Goal: Transaction & Acquisition: Obtain resource

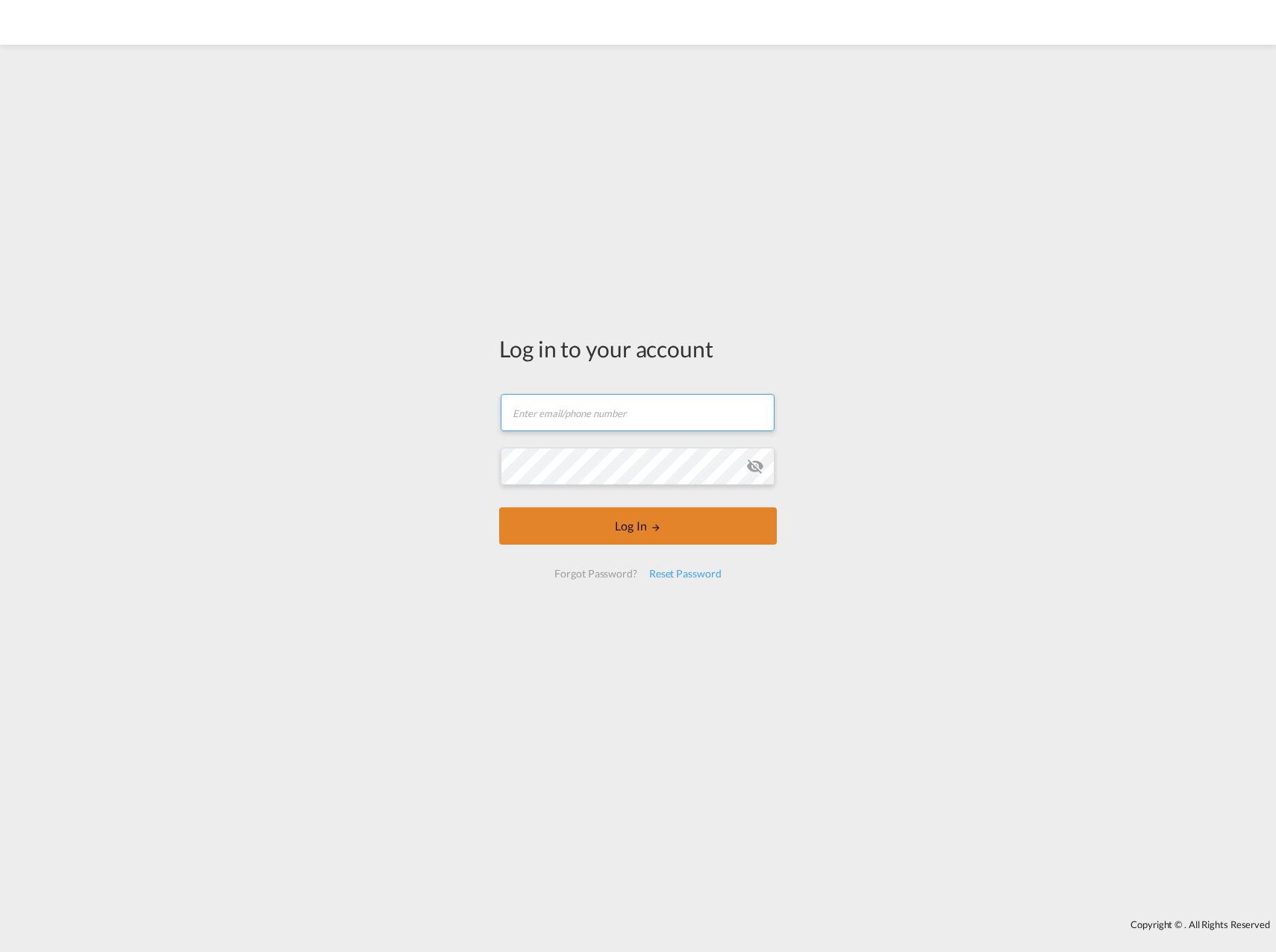
type input "[EMAIL_ADDRESS][DOMAIN_NAME]"
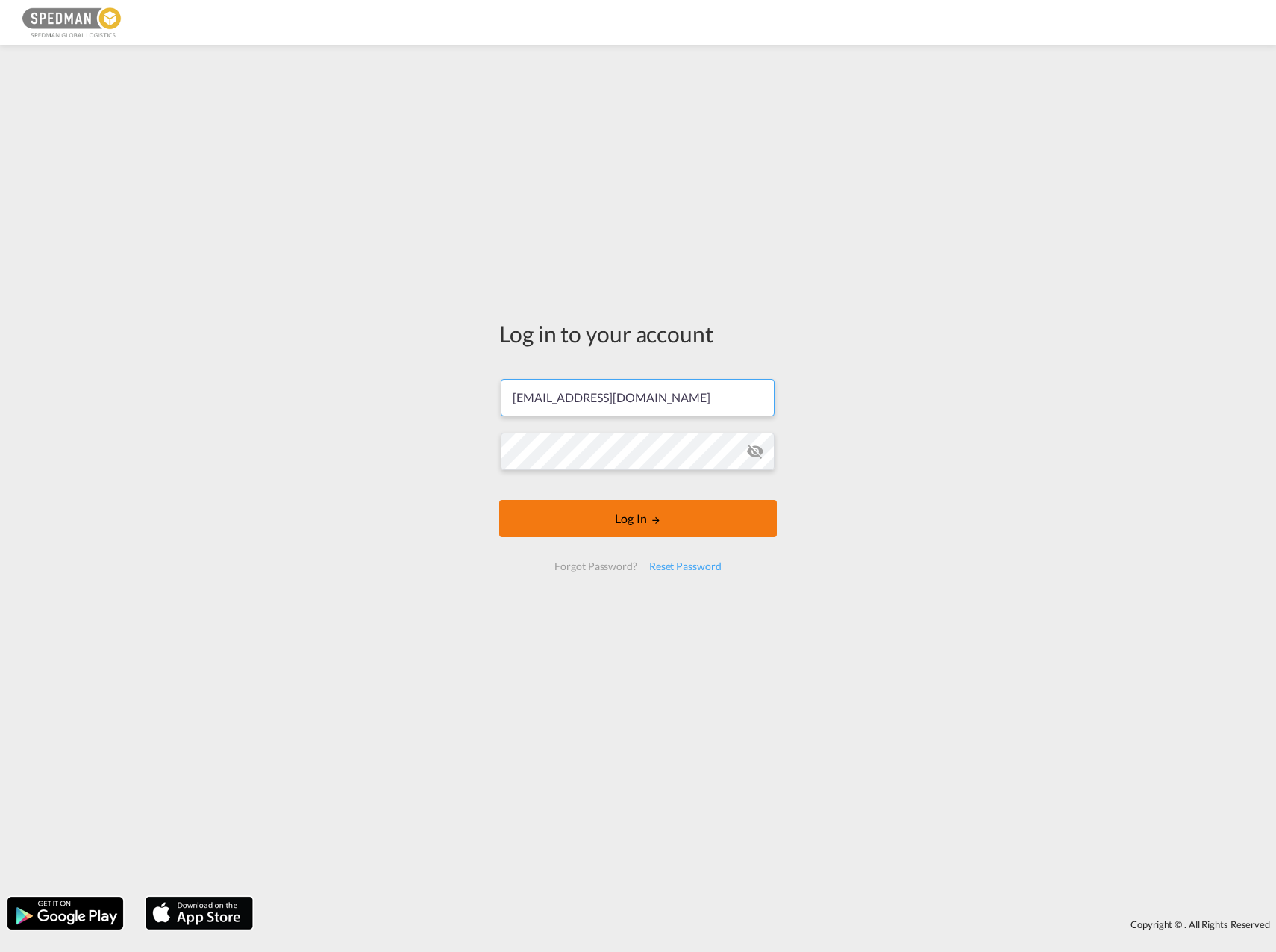
click at [613, 525] on button "Log In" at bounding box center [638, 518] width 277 height 37
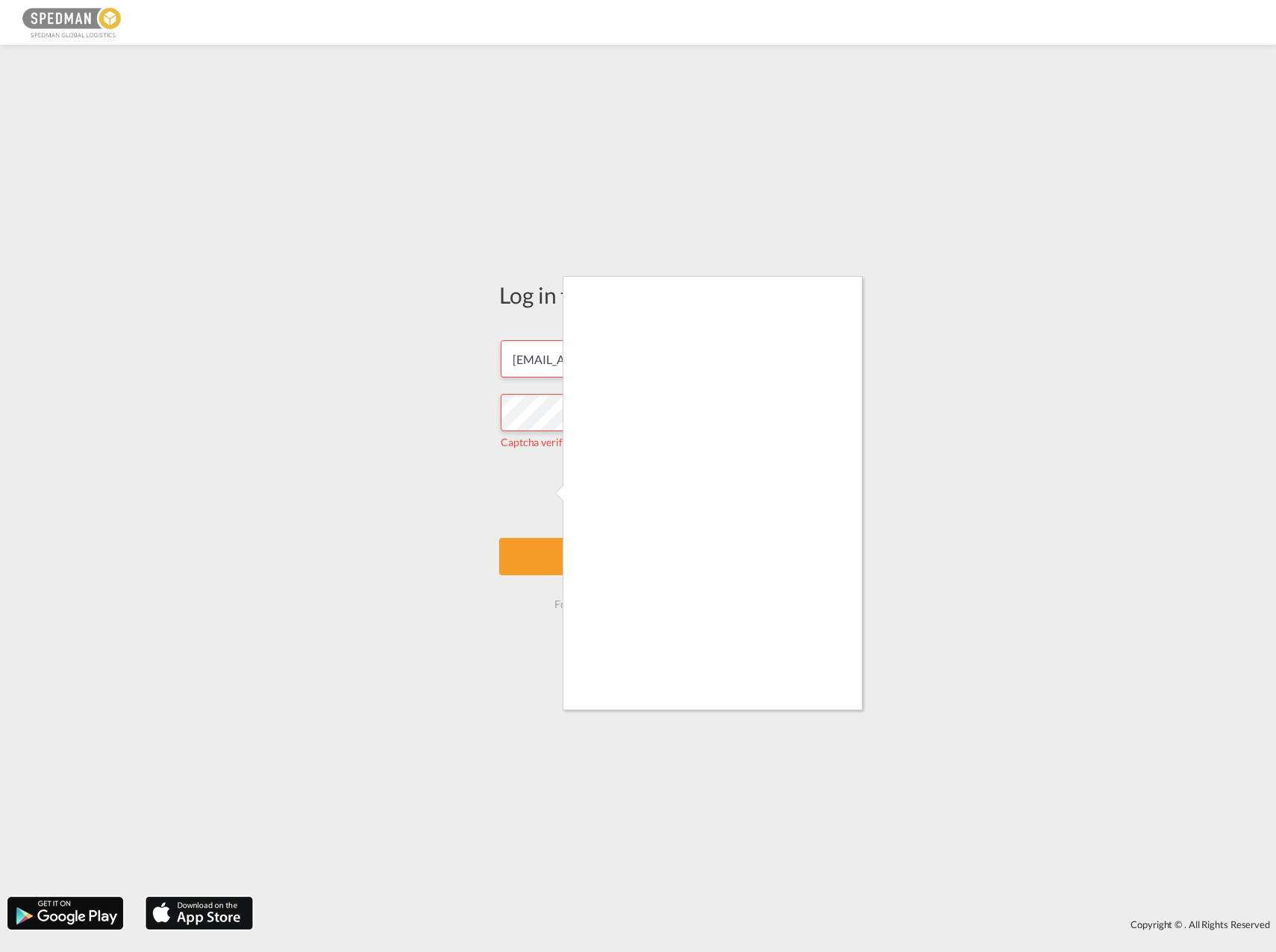
click at [543, 498] on div at bounding box center [638, 476] width 1276 height 952
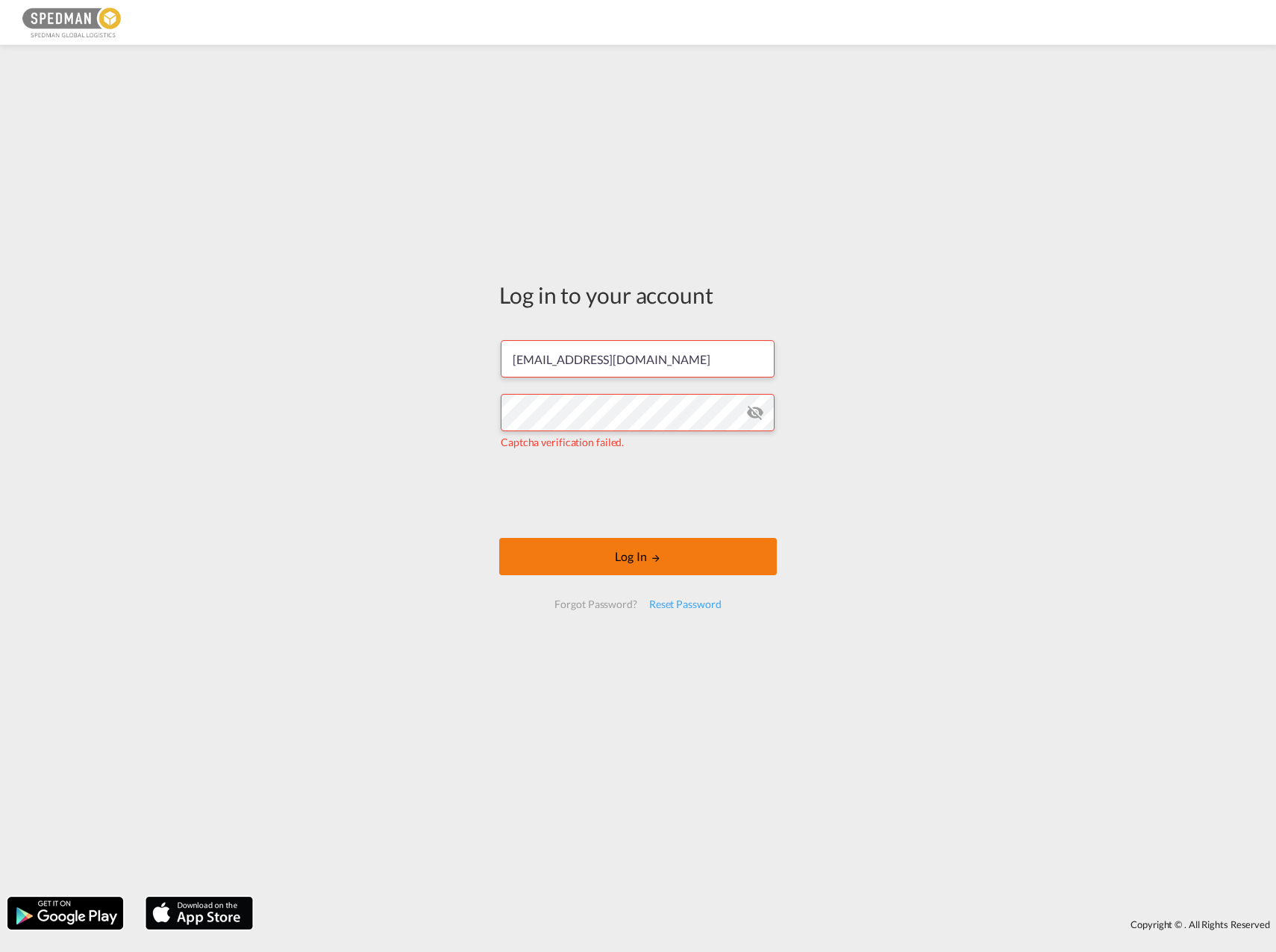
click at [692, 566] on button "Log In" at bounding box center [638, 556] width 277 height 37
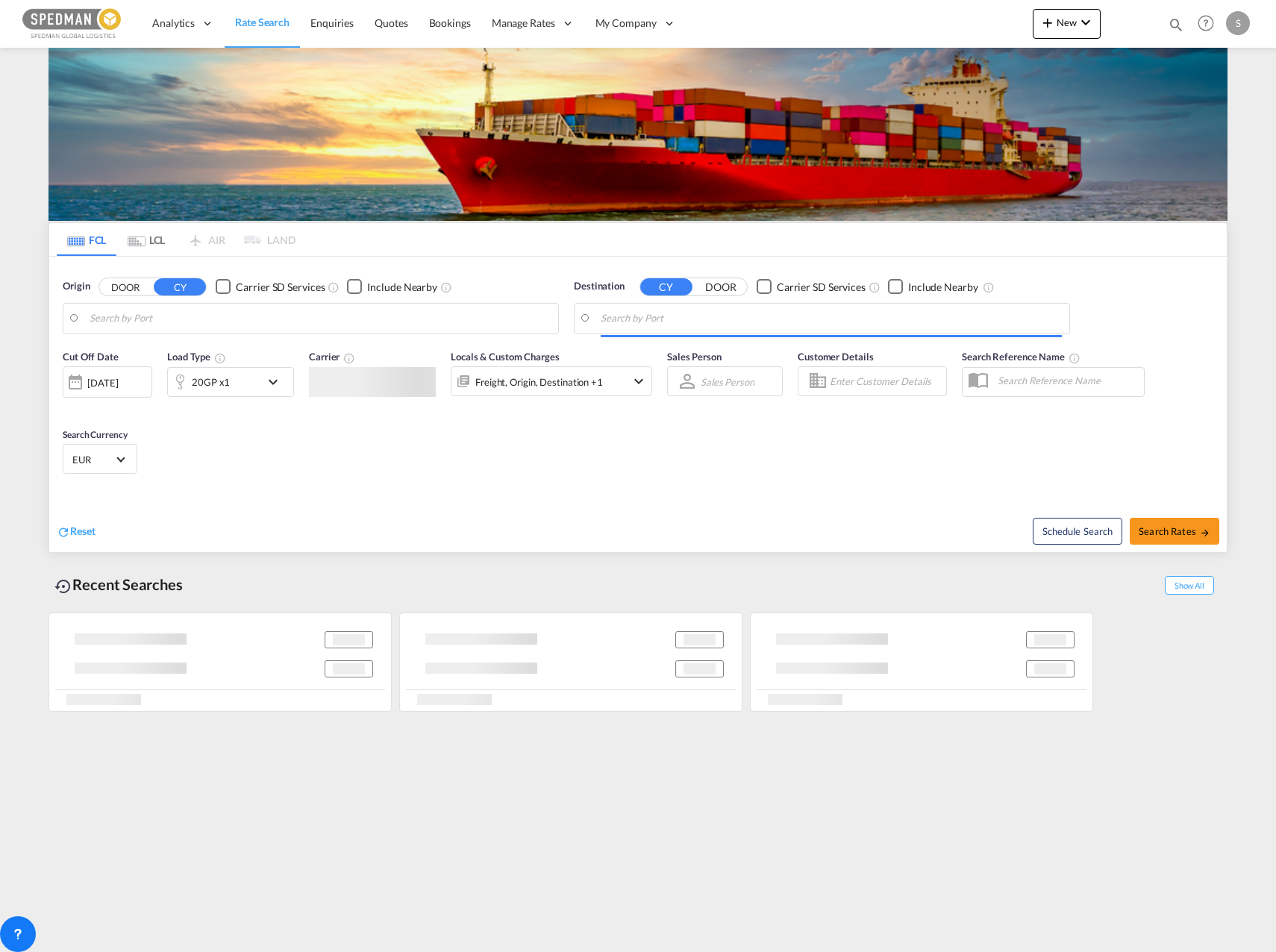
type input "[GEOGRAPHIC_DATA], NOOSL"
type input "Mundra, INMUN"
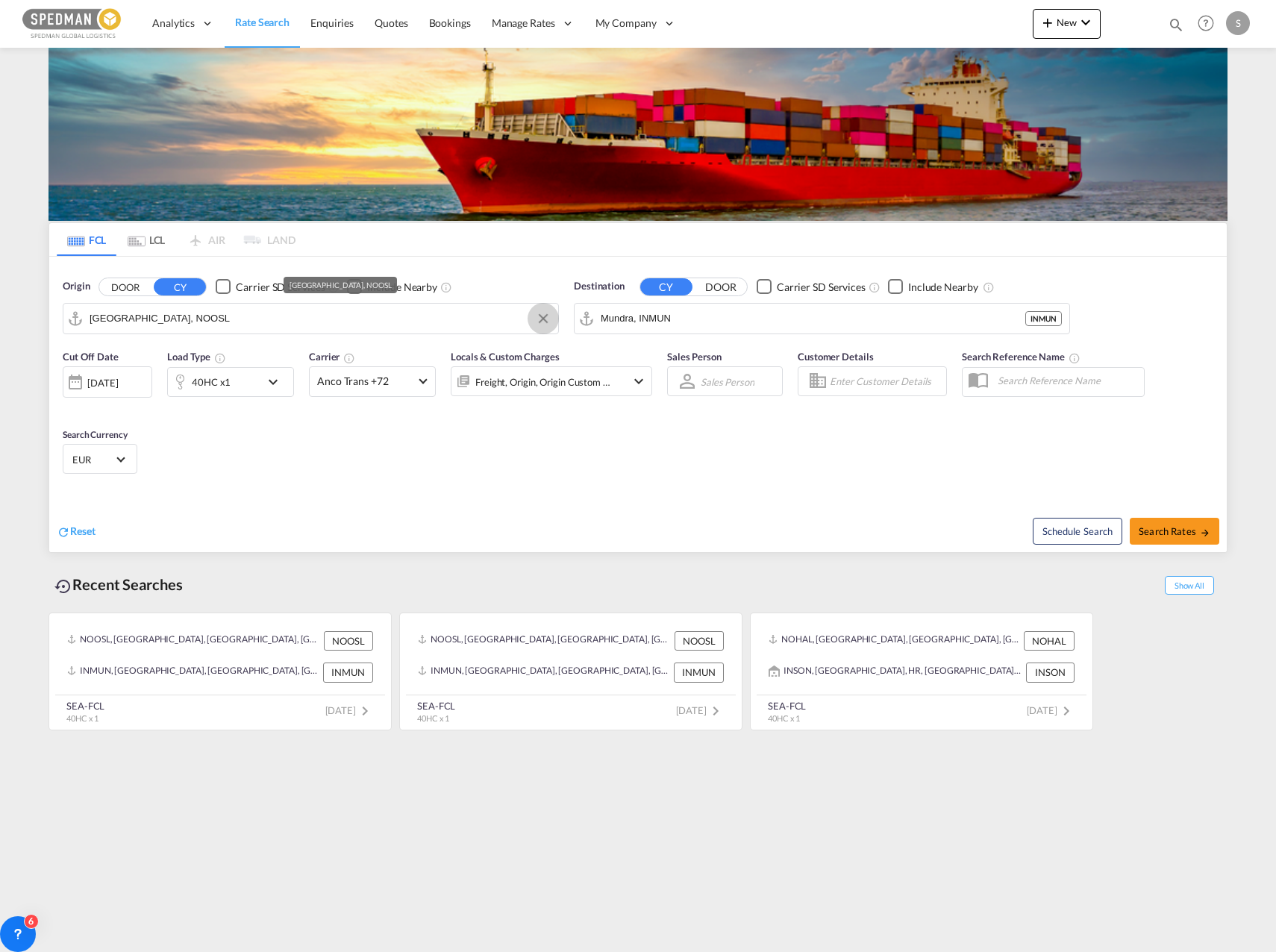
click at [548, 319] on button "Clear Input" at bounding box center [543, 318] width 22 height 22
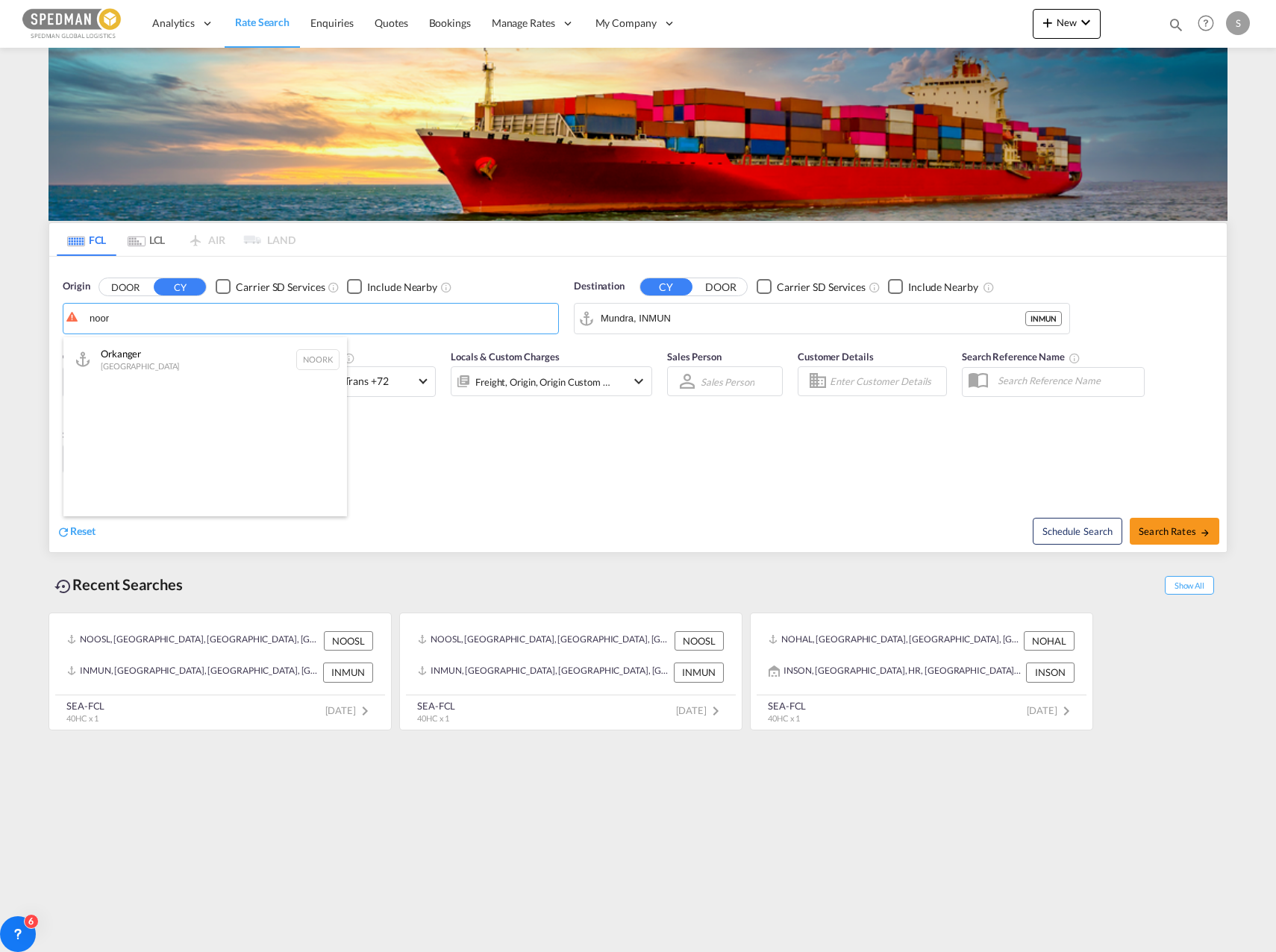
click at [260, 372] on div "Orkanger Norway NOORK" at bounding box center [206, 359] width 283 height 45
type input "[PERSON_NAME], NOORK"
click at [1063, 310] on button "Clear Input" at bounding box center [1055, 318] width 22 height 22
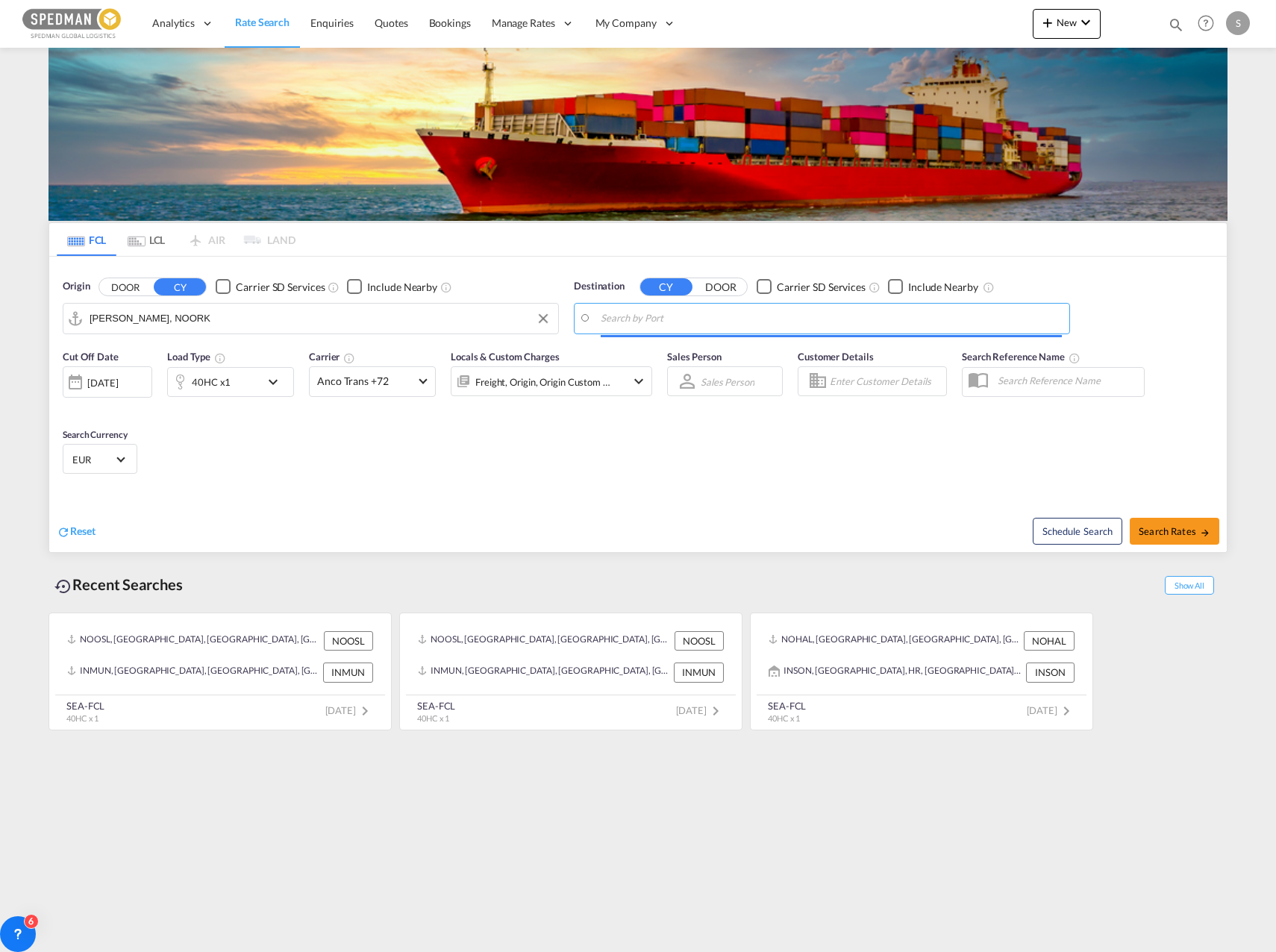
click at [819, 312] on input "Search by Port" at bounding box center [831, 318] width 461 height 22
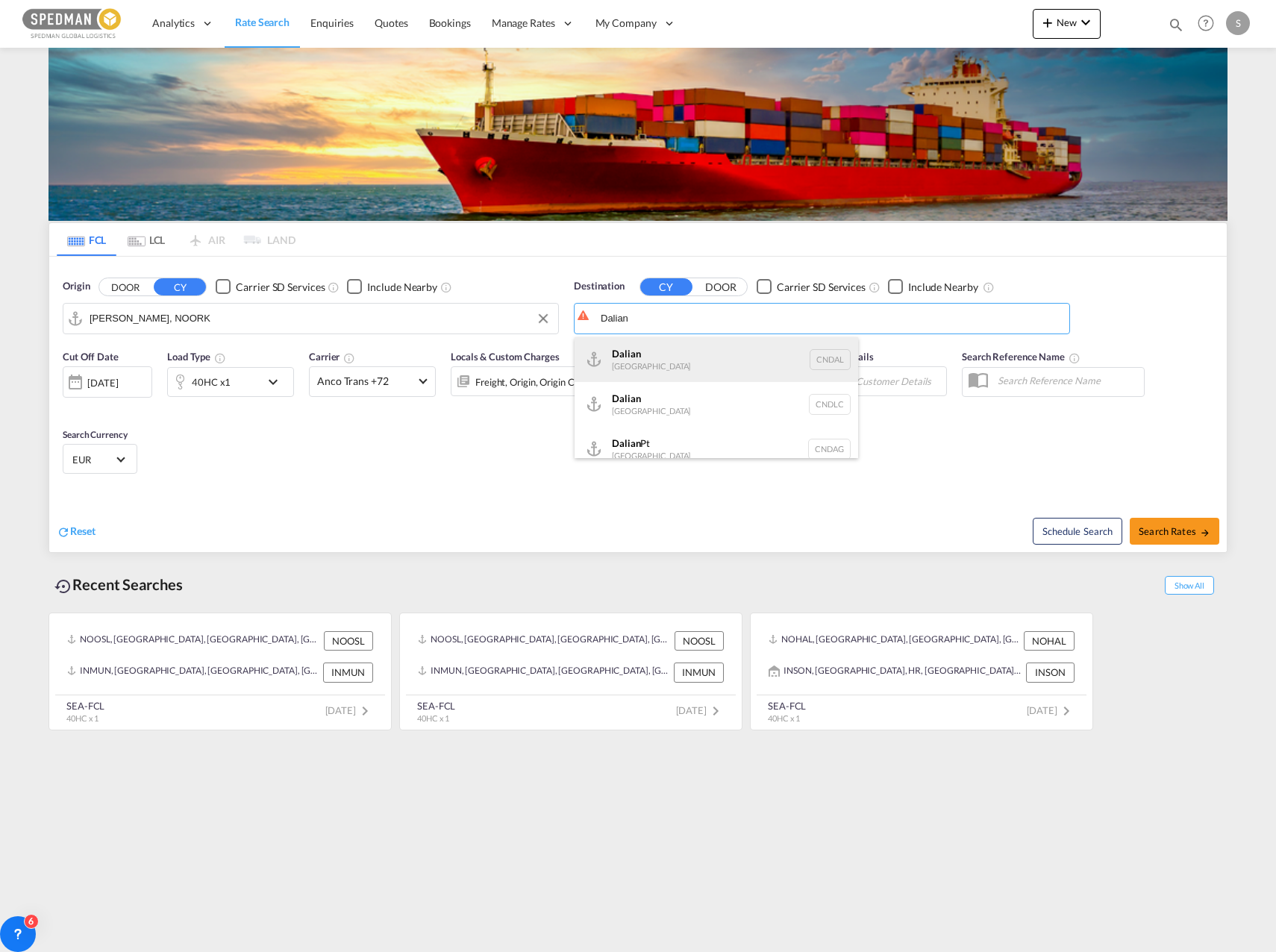
click at [724, 358] on div "Dalian [GEOGRAPHIC_DATA] [GEOGRAPHIC_DATA]" at bounding box center [716, 359] width 283 height 45
type input "Dalian, [GEOGRAPHIC_DATA]"
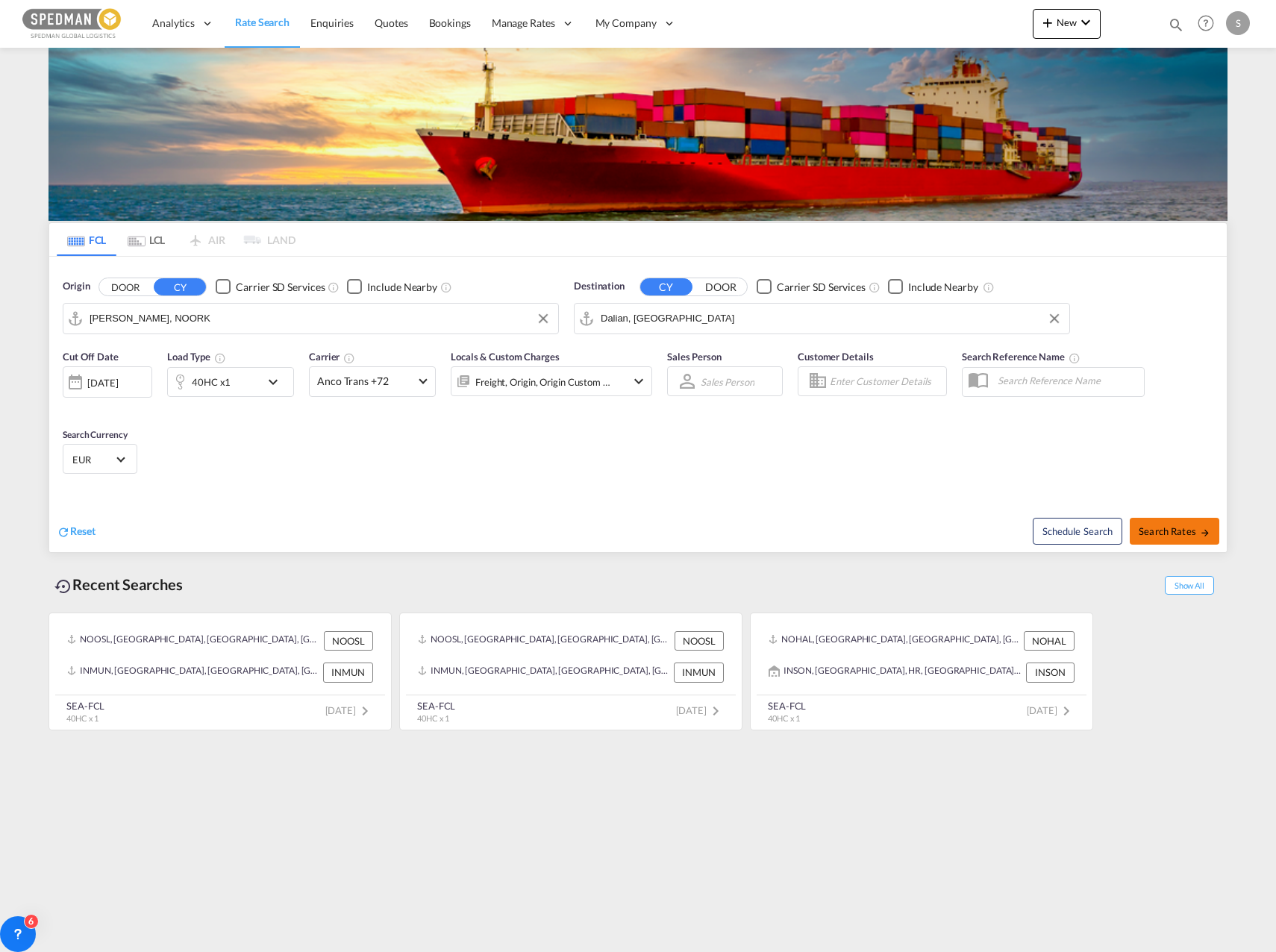
click at [1156, 535] on span "Search Rates" at bounding box center [1174, 532] width 72 height 12
type input "NOORK to [GEOGRAPHIC_DATA] / [DATE]"
